Goal: Transaction & Acquisition: Subscribe to service/newsletter

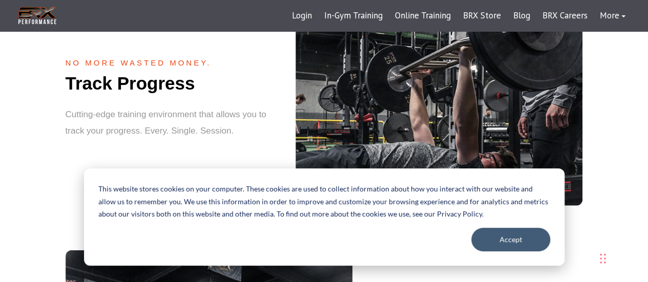
scroll to position [1128, 0]
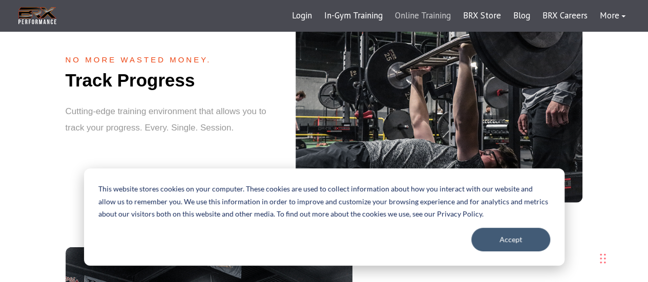
click at [431, 19] on link "Online Training" at bounding box center [423, 16] width 68 height 25
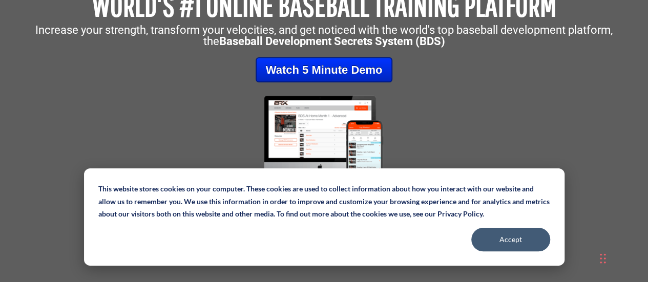
scroll to position [359, 0]
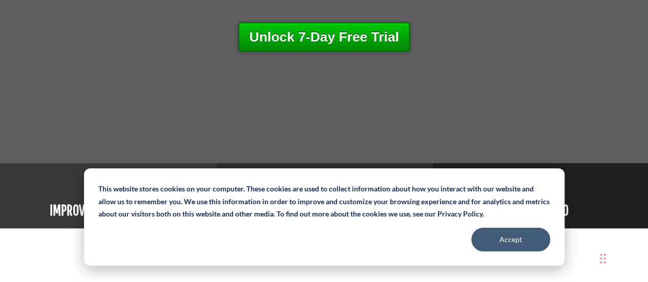
click at [350, 43] on link "Unlock 7-Day Free Trial" at bounding box center [324, 36] width 172 height 29
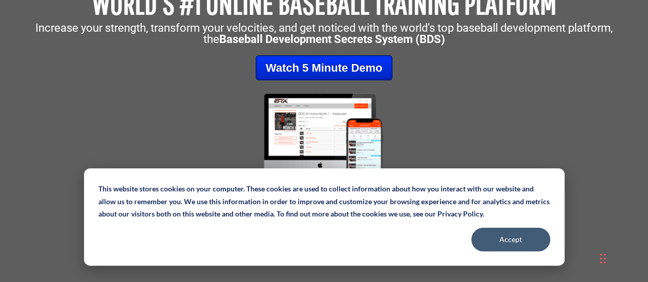
scroll to position [0, 0]
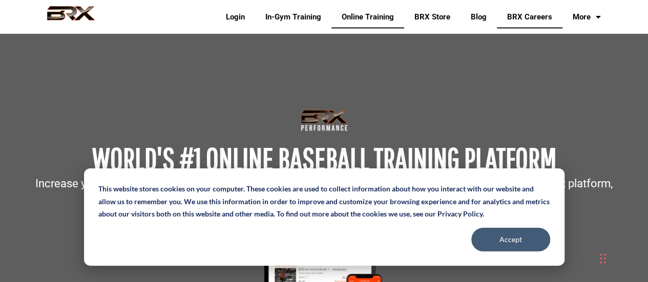
click at [507, 10] on link "BRX Careers" at bounding box center [530, 17] width 66 height 24
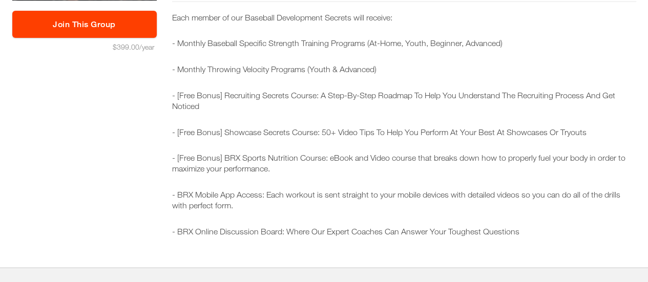
scroll to position [257, 0]
